Goal: Information Seeking & Learning: Understand process/instructions

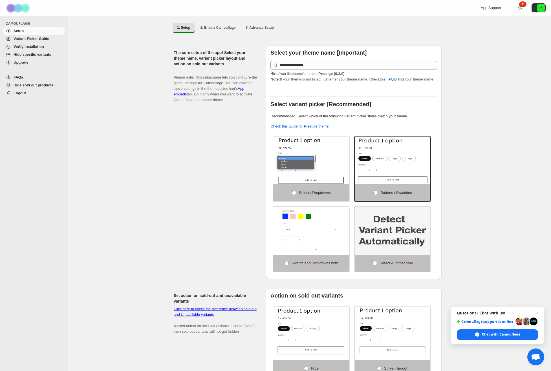
scroll to position [169, 0]
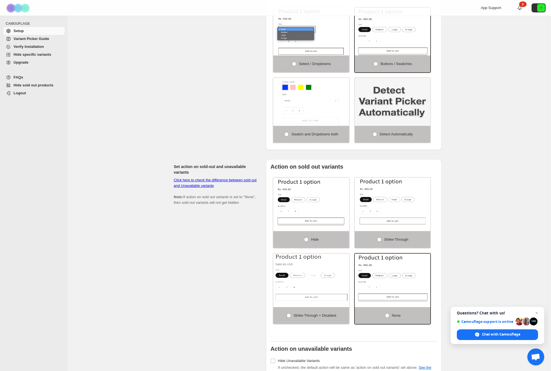
click at [30, 40] on span "Variant Picker Guide" at bounding box center [32, 39] width 36 height 4
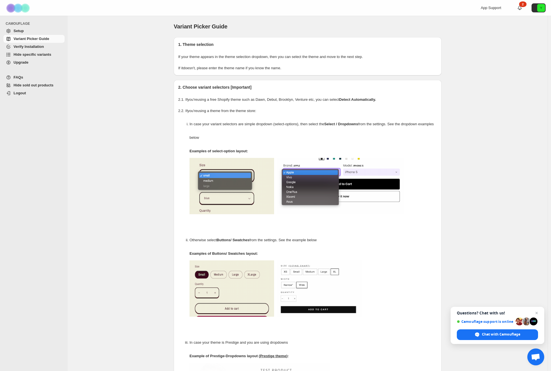
click at [29, 47] on span "Verify Installation" at bounding box center [29, 47] width 30 height 4
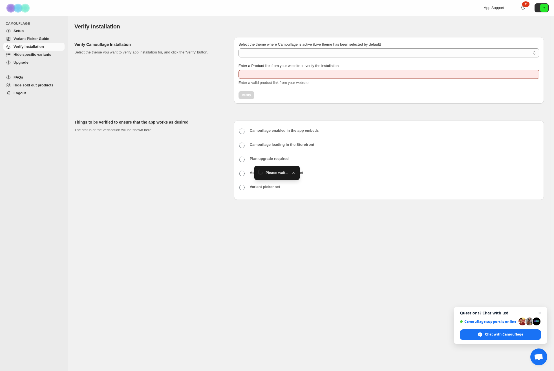
click at [30, 56] on span "Hide specific variants" at bounding box center [33, 54] width 38 height 4
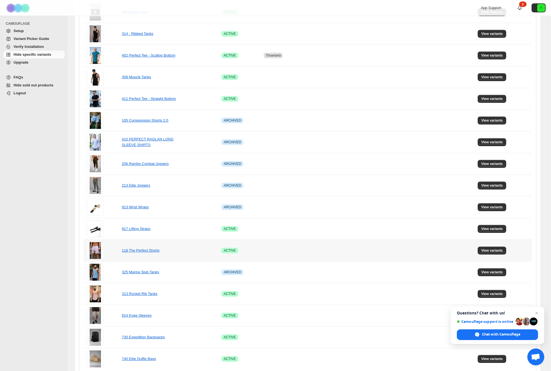
scroll to position [230, 0]
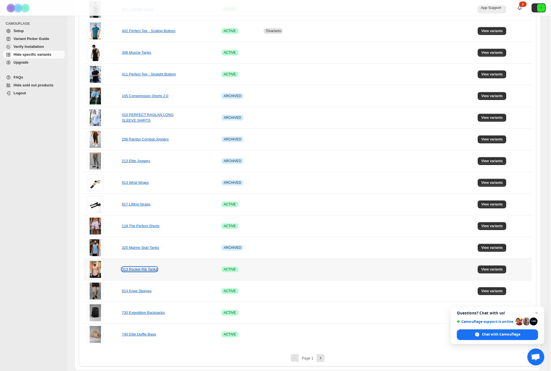
click at [136, 270] on link "313 Rocket Rib Tanks" at bounding box center [140, 269] width 36 height 4
